Goal: Transaction & Acquisition: Obtain resource

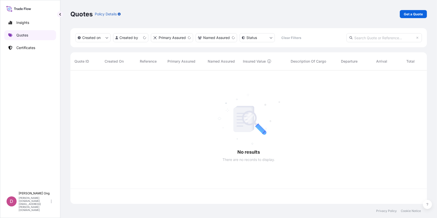
scroll to position [133, 353]
click at [413, 13] on p "Get a Quote" at bounding box center [413, 14] width 19 height 5
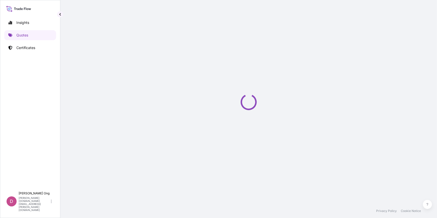
select select "Sea"
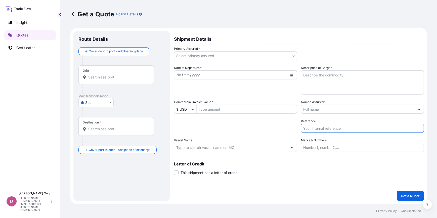
click at [322, 130] on input "Reference" at bounding box center [362, 128] width 123 height 9
type input "E"
paste input "751500066192"
click at [328, 129] on input "BL NO.: EGLV 751500066192" at bounding box center [362, 128] width 123 height 9
click at [326, 130] on input "BL NO.: EGLV 751500066192" at bounding box center [362, 128] width 123 height 9
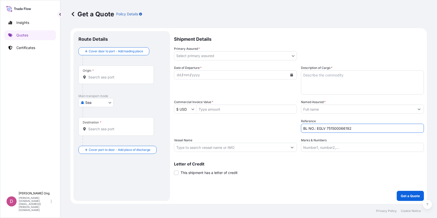
click at [327, 129] on input "BL NO.: EGLV 751500066192" at bounding box center [362, 128] width 123 height 9
click at [369, 129] on input "BL NO.: EGLV751500066192" at bounding box center [362, 128] width 123 height 9
paste input "BCC15731DS"
type input "BL NO.: EGLV751500066192 / BCC15731DS-P"
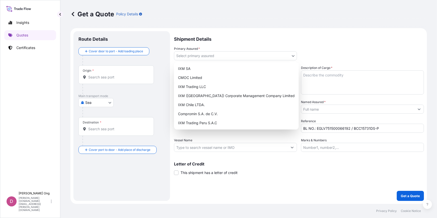
click at [272, 57] on body "Insights Quotes Certificates D [PERSON_NAME] [PERSON_NAME][DOMAIN_NAME][EMAIL_A…" at bounding box center [218, 109] width 437 height 218
click at [243, 68] on div "IXM SA" at bounding box center [236, 68] width 121 height 9
select select "31846"
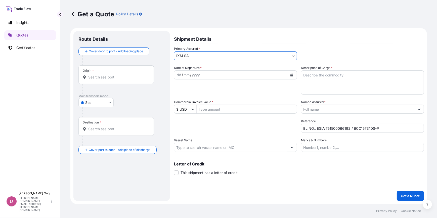
click at [339, 110] on input "Named Assured *" at bounding box center [359, 109] width 114 height 9
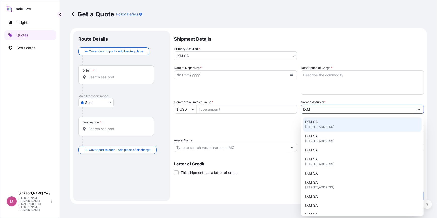
click at [336, 123] on div "IXM SA [STREET_ADDRESS]" at bounding box center [363, 125] width 119 height 14
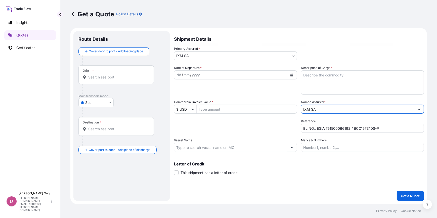
type input "IXM SA"
click at [295, 74] on button "Calendar" at bounding box center [292, 75] width 8 height 8
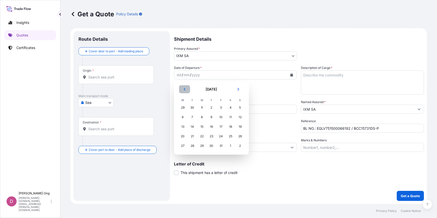
click at [183, 91] on button "Previous" at bounding box center [184, 89] width 11 height 8
click at [213, 137] on div "25" at bounding box center [211, 136] width 9 height 9
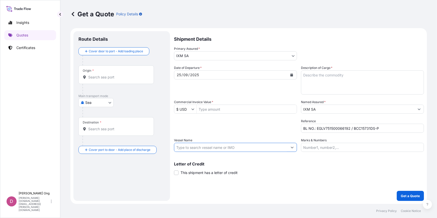
click at [262, 146] on input "Vessel Name" at bounding box center [231, 147] width 114 height 9
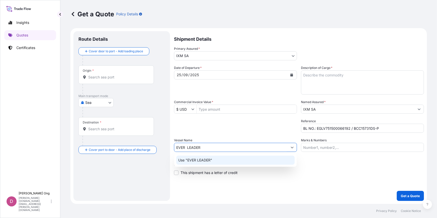
click at [257, 160] on div "Use "EVER LEADER"" at bounding box center [235, 160] width 119 height 9
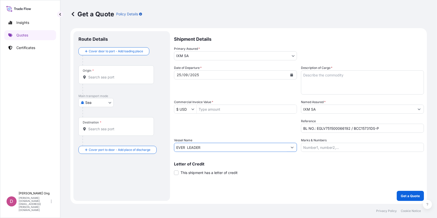
click at [186, 149] on input "EVER LEADER" at bounding box center [231, 147] width 114 height 9
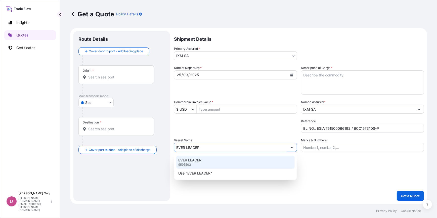
click at [195, 160] on p "EVER LEADER" at bounding box center [189, 160] width 23 height 5
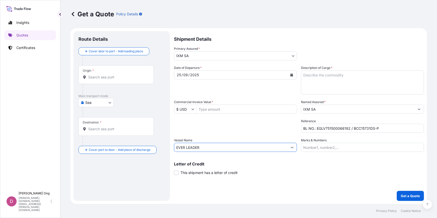
type input "EVER LEADER"
click at [92, 74] on div "Origin *" at bounding box center [117, 74] width 76 height 19
click at [92, 75] on input "Origin *" at bounding box center [117, 77] width 59 height 5
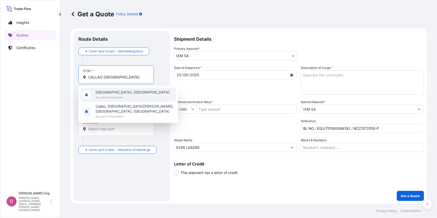
click at [128, 93] on div "[GEOGRAPHIC_DATA], [GEOGRAPHIC_DATA] Any port in this location" at bounding box center [129, 95] width 96 height 14
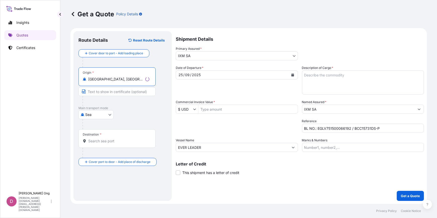
type input "[GEOGRAPHIC_DATA], [GEOGRAPHIC_DATA]"
click at [112, 93] on input "Text to appear on certificate" at bounding box center [117, 91] width 77 height 9
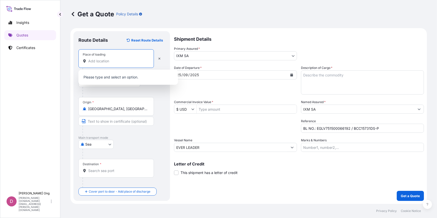
click at [121, 62] on input "Place of loading" at bounding box center [117, 61] width 59 height 5
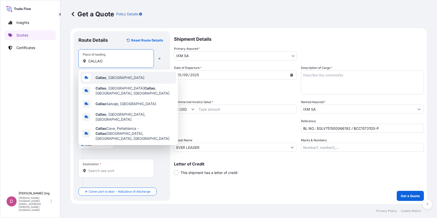
click at [115, 78] on span "[GEOGRAPHIC_DATA] , [GEOGRAPHIC_DATA]" at bounding box center [120, 77] width 49 height 5
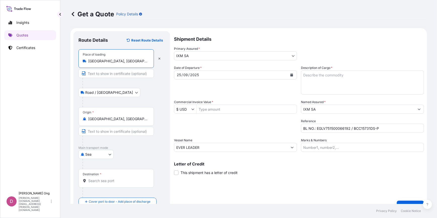
type input "[GEOGRAPHIC_DATA], [GEOGRAPHIC_DATA]"
click at [110, 74] on input "Text to appear on certificate" at bounding box center [117, 73] width 76 height 9
type input "[GEOGRAPHIC_DATA], [GEOGRAPHIC_DATA]"
click at [109, 131] on input "Text to appear on certificate" at bounding box center [117, 131] width 76 height 9
paste input "[GEOGRAPHIC_DATA], [GEOGRAPHIC_DATA]"
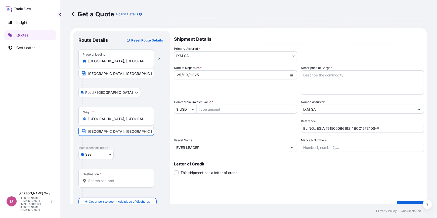
type input "[GEOGRAPHIC_DATA], [GEOGRAPHIC_DATA]"
click at [103, 178] on div "Destination *" at bounding box center [117, 178] width 76 height 19
click at [103, 178] on input "Destination *" at bounding box center [117, 180] width 59 height 5
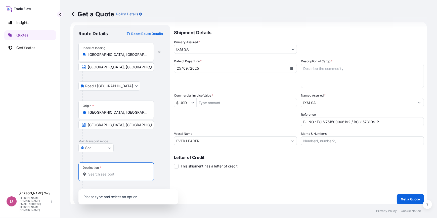
scroll to position [10, 0]
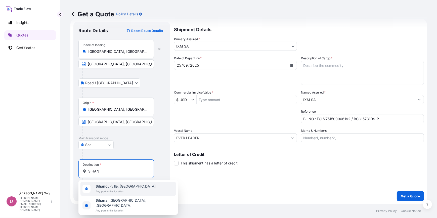
click at [113, 194] on span "Any port in this location" at bounding box center [126, 191] width 60 height 5
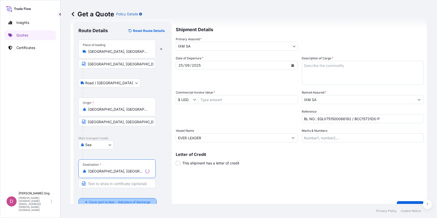
type input "[GEOGRAPHIC_DATA], [GEOGRAPHIC_DATA]"
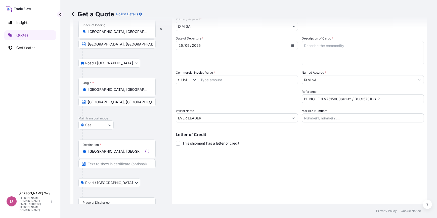
scroll to position [49, 0]
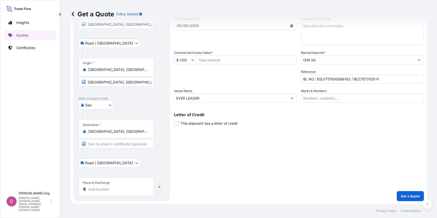
click at [115, 184] on div "Place of Discharge" at bounding box center [117, 187] width 76 height 19
click at [115, 187] on input "Place of Discharge" at bounding box center [117, 189] width 59 height 5
paste input "SIHAN"
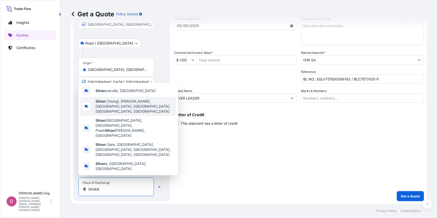
click at [122, 93] on span "Sihan oukville, [GEOGRAPHIC_DATA]" at bounding box center [126, 90] width 60 height 5
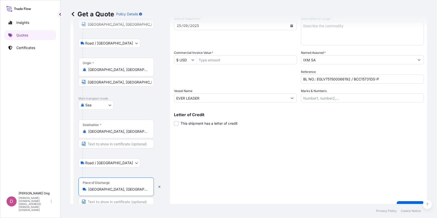
type input "[GEOGRAPHIC_DATA], [GEOGRAPHIC_DATA]"
click at [118, 145] on input "Text to appear on certificate" at bounding box center [117, 143] width 76 height 9
type input "SIHANOUKVILLE, [GEOGRAPHIC_DATA]"
click at [102, 200] on input "Text to appear on certificate" at bounding box center [117, 201] width 76 height 9
paste input "SIHANOUKVILLE, [GEOGRAPHIC_DATA]"
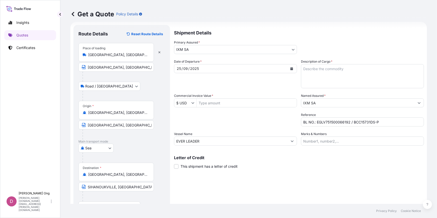
scroll to position [0, 0]
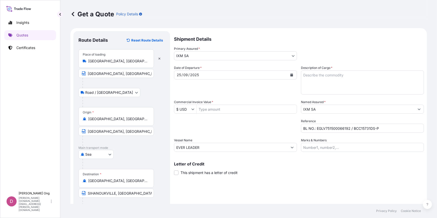
type input "SIHANOUKVILLE, [GEOGRAPHIC_DATA]"
click at [269, 110] on input "Commercial Invoice Value *" at bounding box center [247, 109] width 100 height 9
click at [233, 108] on input "Commercial Invoice Value *" at bounding box center [247, 109] width 100 height 9
click at [227, 110] on input "Commercial Invoice Value *" at bounding box center [247, 109] width 100 height 9
paste input "3,097,723.55"
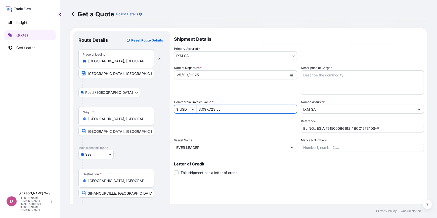
type input "3,097,723.55"
click at [341, 79] on textarea "Description of Cargo *" at bounding box center [362, 82] width 123 height 24
click at [318, 90] on textarea "Description of Cargo *" at bounding box center [362, 82] width 123 height 24
paste textarea "FOR 110% OF THE PROVISIONAL CIF CARGO VALUESHOWING CLAIMS PAYABLE IN [GEOGRAPHI…"
type textarea "FOR 110% OF THE PROVISIONAL CIF CARGO VALUESHOWING CLAIMS PAYABLE IN [GEOGRAPHI…"
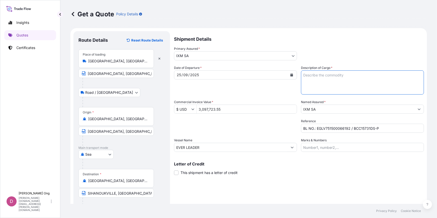
click at [179, 174] on label "This shipment has a letter of credit" at bounding box center [206, 172] width 64 height 5
click at [174, 170] on input "This shipment has a letter of credit" at bounding box center [174, 170] width 0 height 0
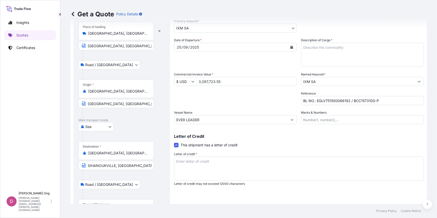
scroll to position [59, 0]
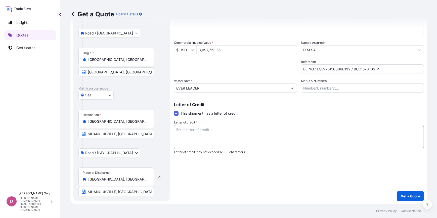
click at [239, 135] on textarea "Letter of credit *" at bounding box center [299, 137] width 250 height 24
paste textarea "FOR 110% OF THE PROVISIONAL CIF CARGO VALUESHOWING CLAIMS PAYABLE IN [GEOGRAPHI…"
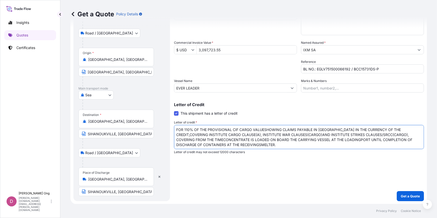
click at [311, 146] on textarea "FOR 110% OF THE PROVISIONAL CIF CARGO VALUESHOWING CLAIMS PAYABLE IN [GEOGRAPHI…" at bounding box center [299, 137] width 250 height 24
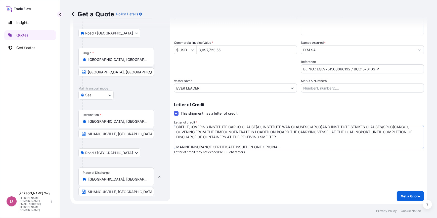
type textarea "FOR 110% OF THE PROVISIONAL CIF CARGO VALUESHOWING CLAIMS PAYABLE IN [GEOGRAPHI…"
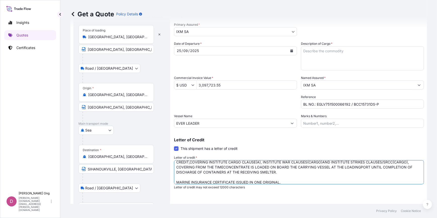
scroll to position [0, 0]
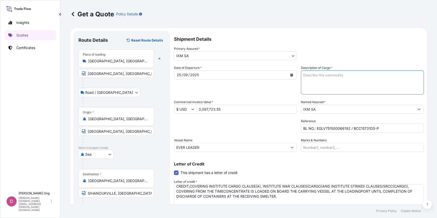
click at [325, 85] on textarea "Description of Cargo *" at bounding box center [362, 82] width 123 height 24
paste textarea "COPPER CONCENTRATESORIGIN"
click at [339, 86] on textarea "COPPER CONCENTRATES QUANTITY:" at bounding box center [362, 82] width 123 height 24
paste textarea "1189.2430"
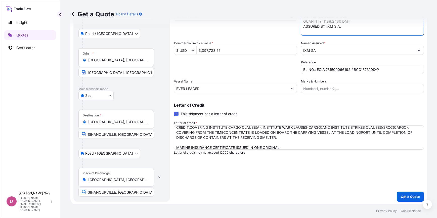
scroll to position [59, 0]
type textarea "COPPER CONCENTRATES QUANTITY: 1189.2430 DMT ASSURED BY IXM S.A."
click at [401, 194] on p "Get a Quote" at bounding box center [410, 196] width 19 height 5
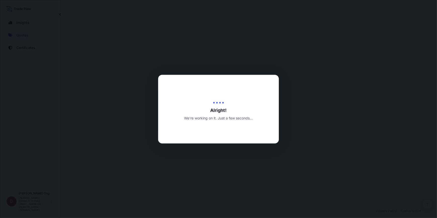
select select "Road / [GEOGRAPHIC_DATA]"
select select "Sea"
select select "Road / [GEOGRAPHIC_DATA]"
select select "31846"
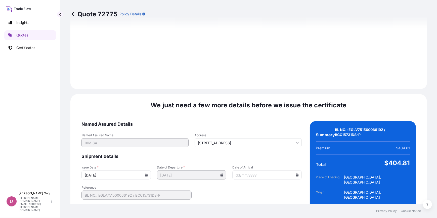
scroll to position [712, 0]
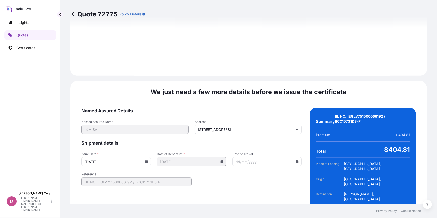
click at [145, 160] on icon at bounding box center [146, 161] width 3 height 3
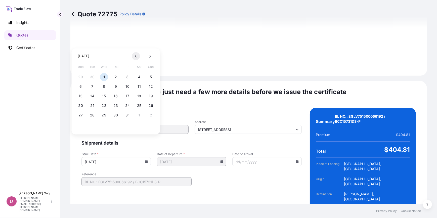
click at [135, 56] on icon at bounding box center [136, 56] width 2 height 3
click at [117, 106] on button "25" at bounding box center [116, 106] width 8 height 8
type input "[DATE]"
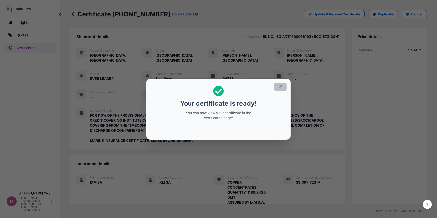
click at [278, 84] on button "button" at bounding box center [280, 87] width 13 height 8
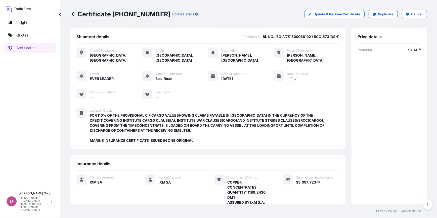
scroll to position [73, 0]
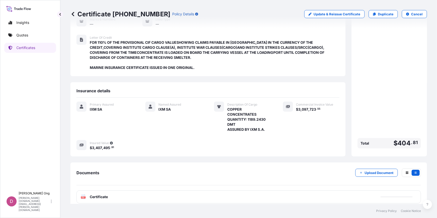
click at [226, 191] on div "PDF Certificate" at bounding box center [249, 197] width 345 height 13
click at [226, 193] on div "PDF Certificate" at bounding box center [249, 197] width 345 height 13
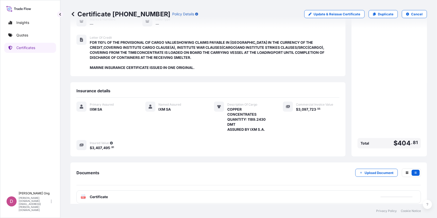
click at [226, 193] on div "PDF Certificate" at bounding box center [249, 197] width 345 height 13
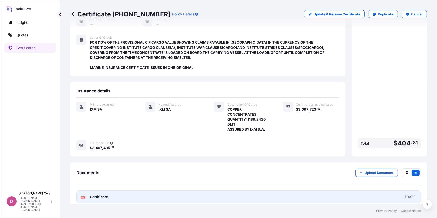
click at [226, 193] on link "PDF Certificate [DATE]" at bounding box center [249, 197] width 345 height 13
